Goal: Information Seeking & Learning: Learn about a topic

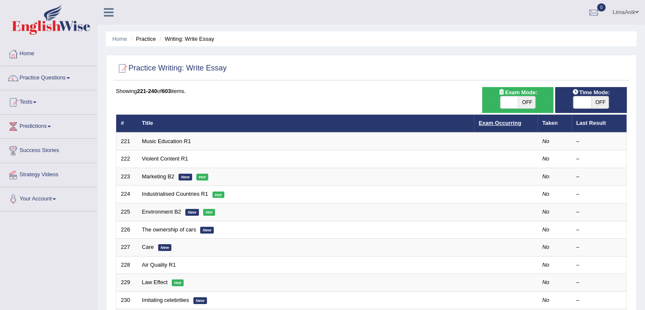
click at [511, 125] on link "Exam Occurring" at bounding box center [500, 123] width 42 height 6
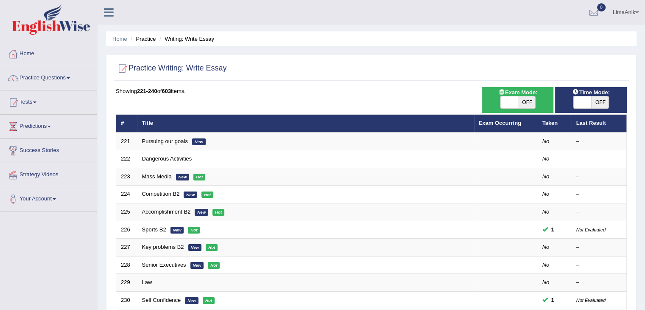
click at [29, 52] on link "Home" at bounding box center [48, 52] width 97 height 21
